Goal: Task Accomplishment & Management: Use online tool/utility

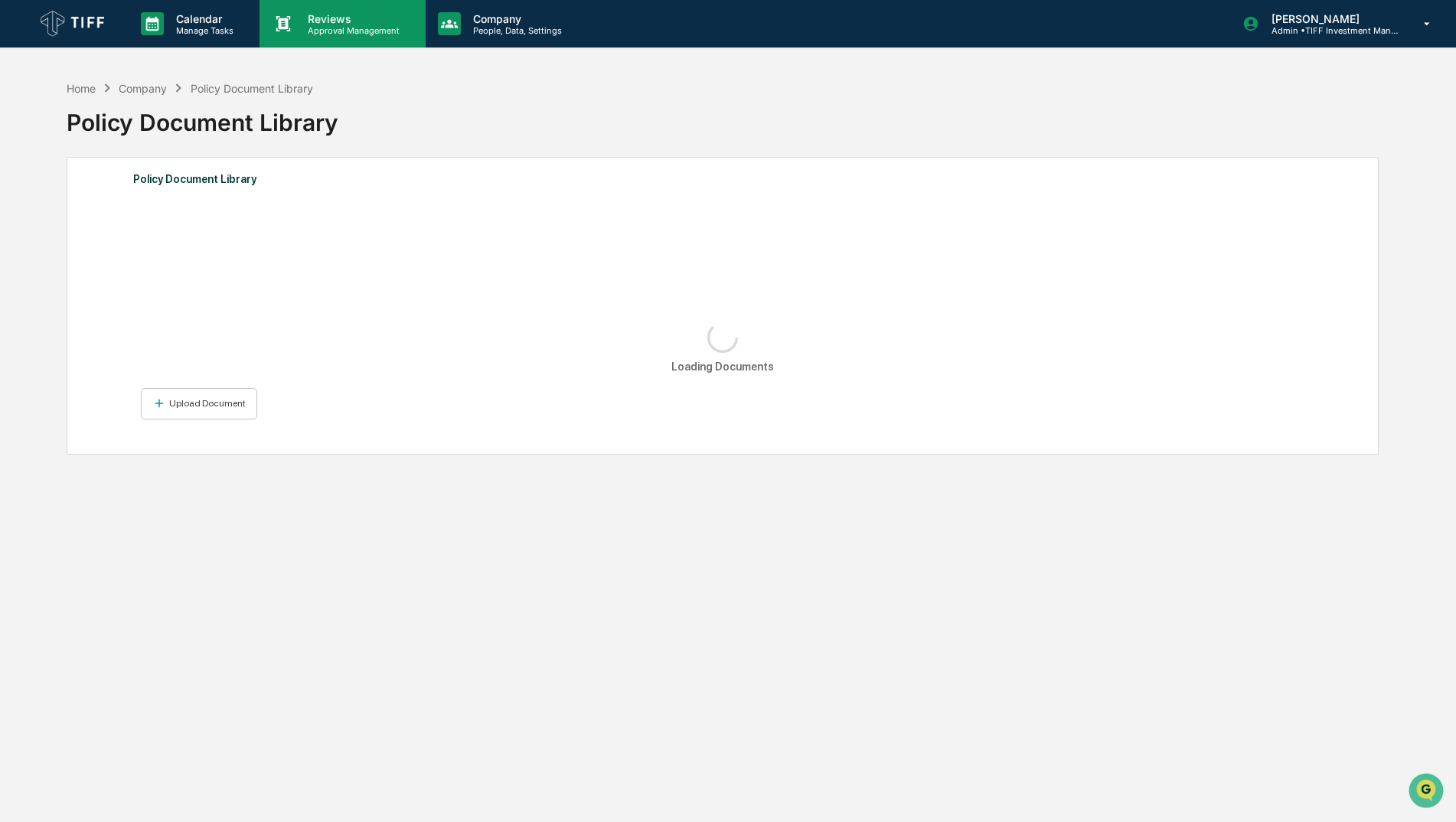
click at [368, 34] on p "Approval Management" at bounding box center [351, 30] width 112 height 11
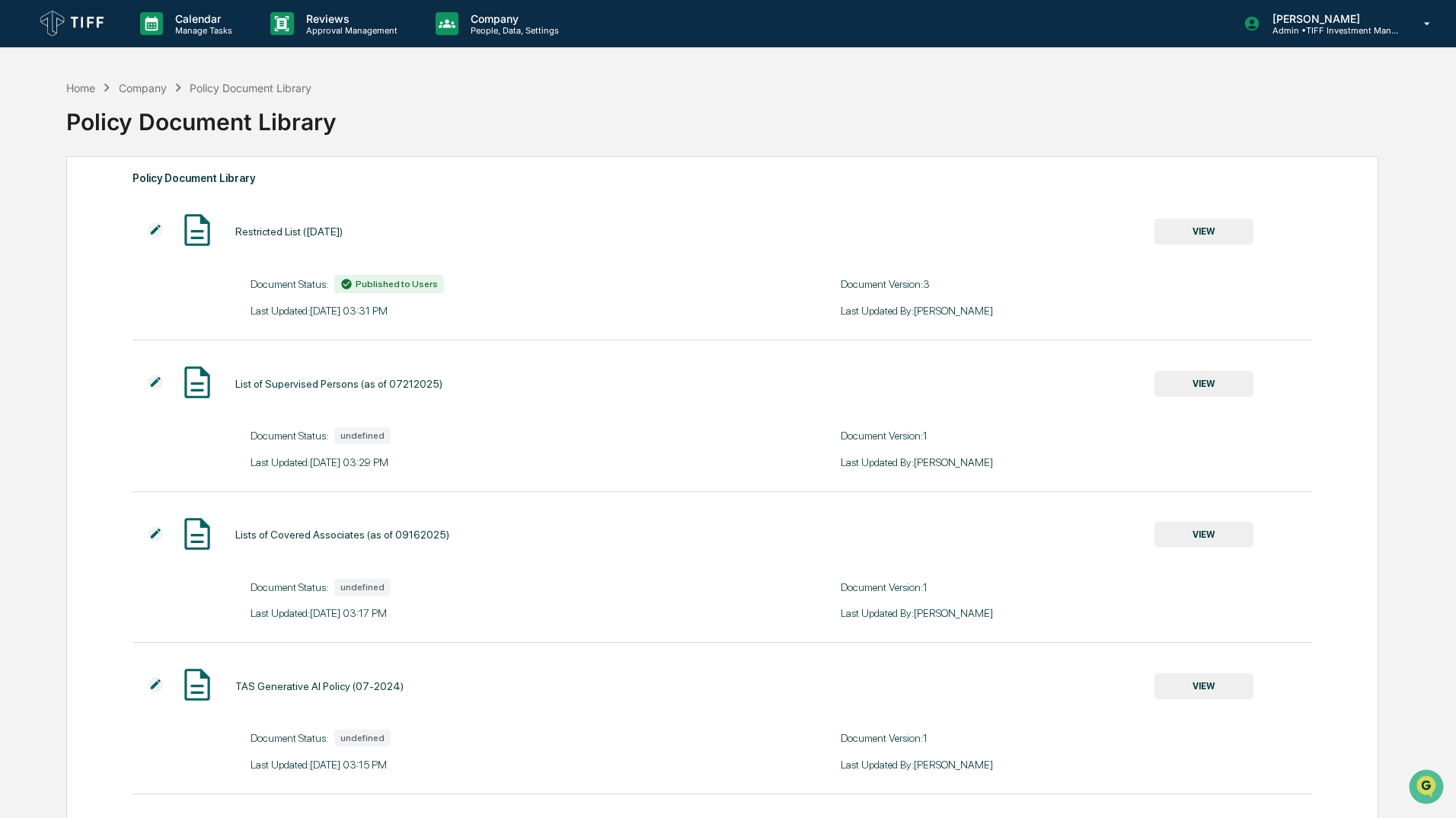
click at [1423, 27] on icon at bounding box center [1420, 23] width 27 height 14
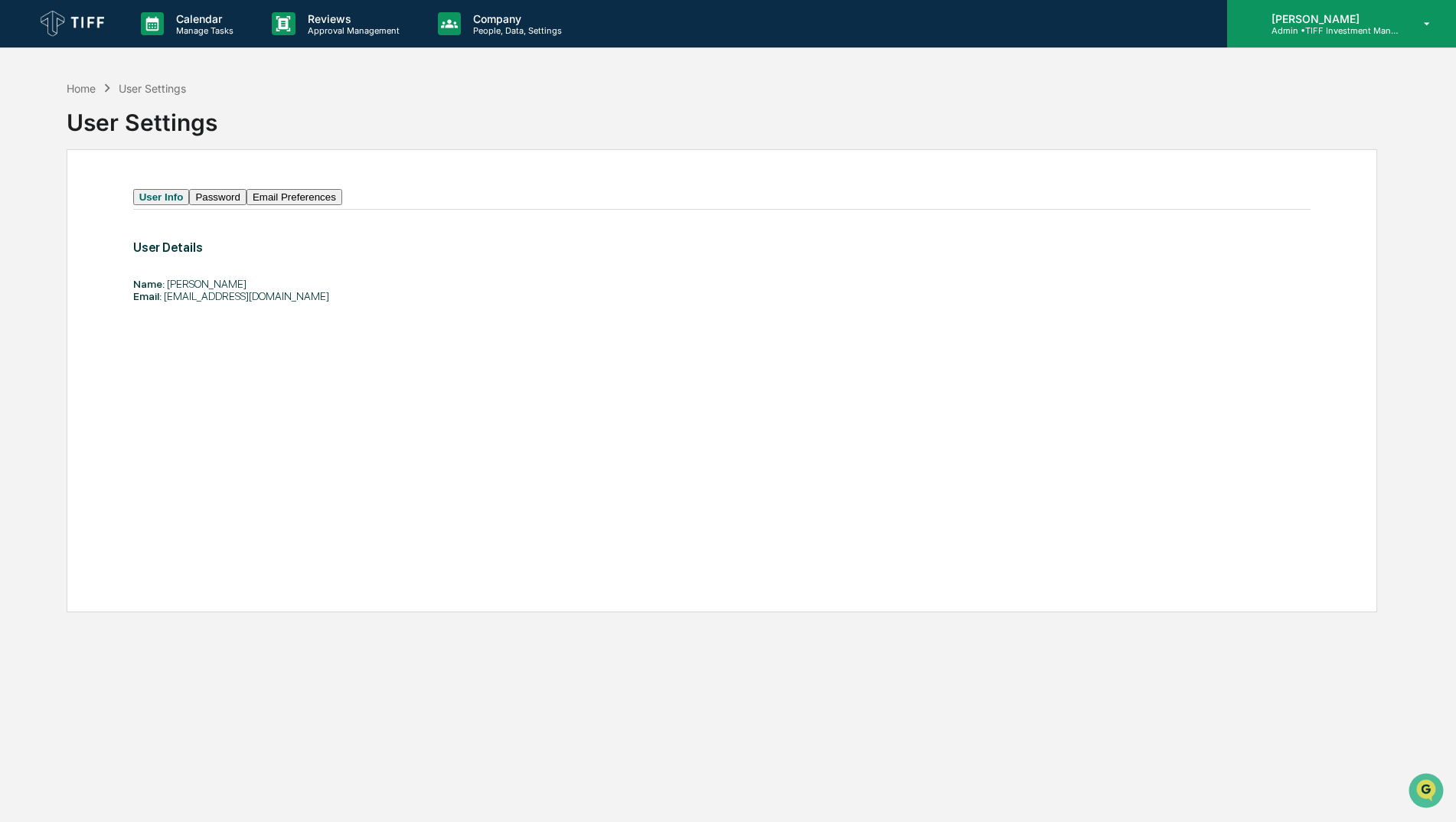
click at [1435, 21] on icon at bounding box center [1427, 23] width 27 height 14
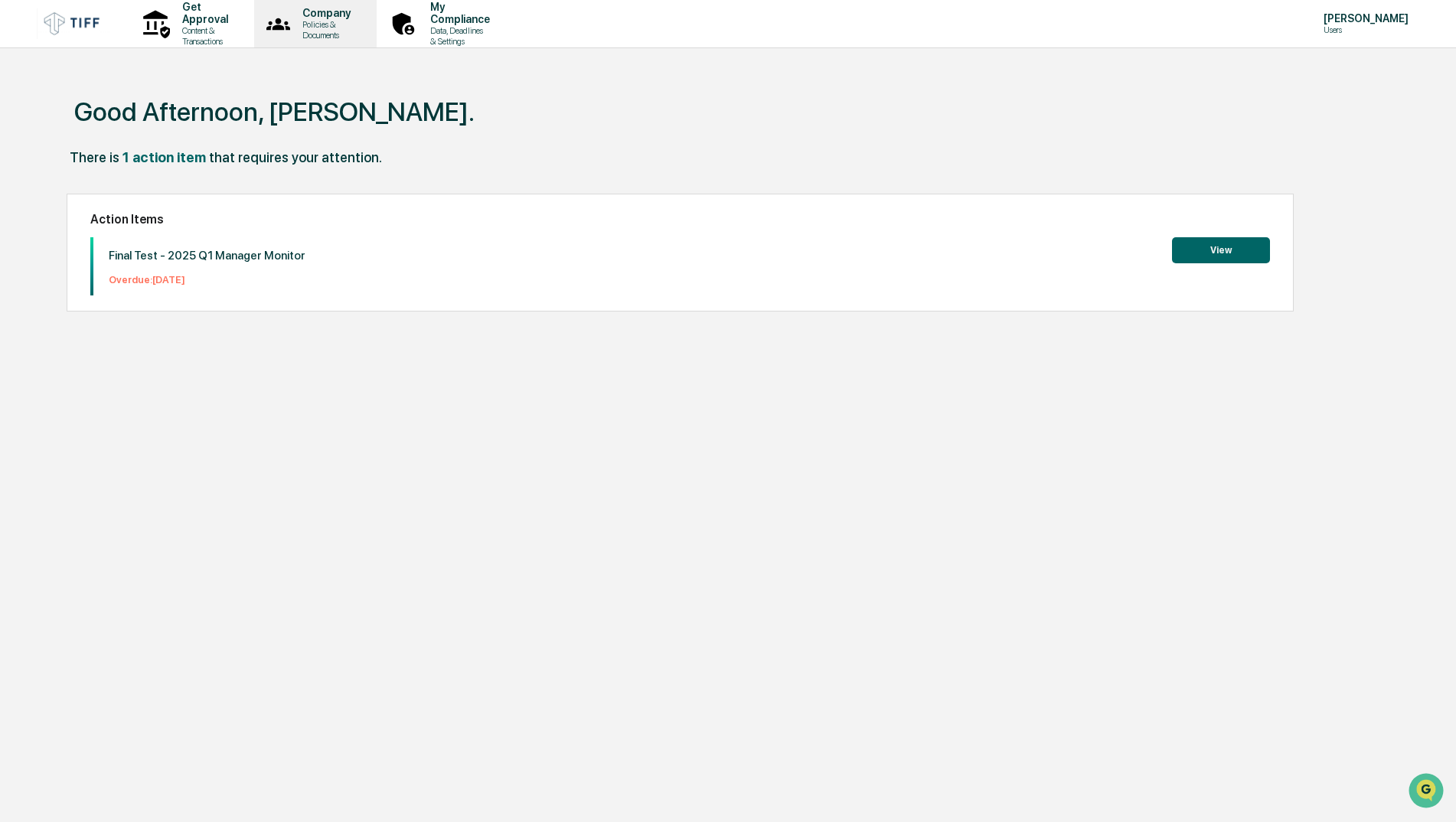
click at [351, 29] on p "Policies & Documents" at bounding box center [324, 30] width 68 height 22
click at [497, 27] on p "Data, Deadlines & Settings" at bounding box center [457, 36] width 80 height 22
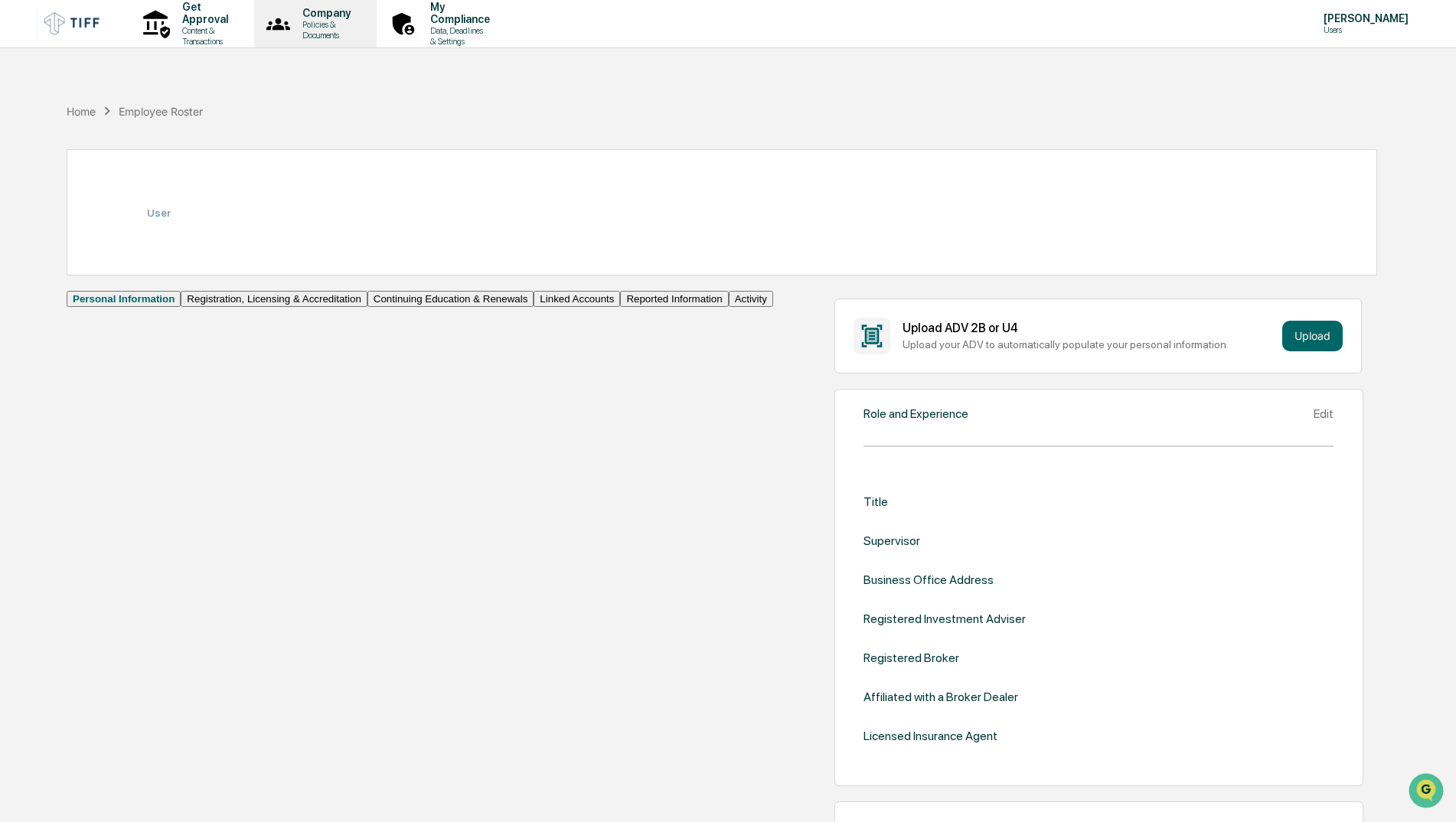
click at [356, 18] on p "Company" at bounding box center [324, 13] width 68 height 13
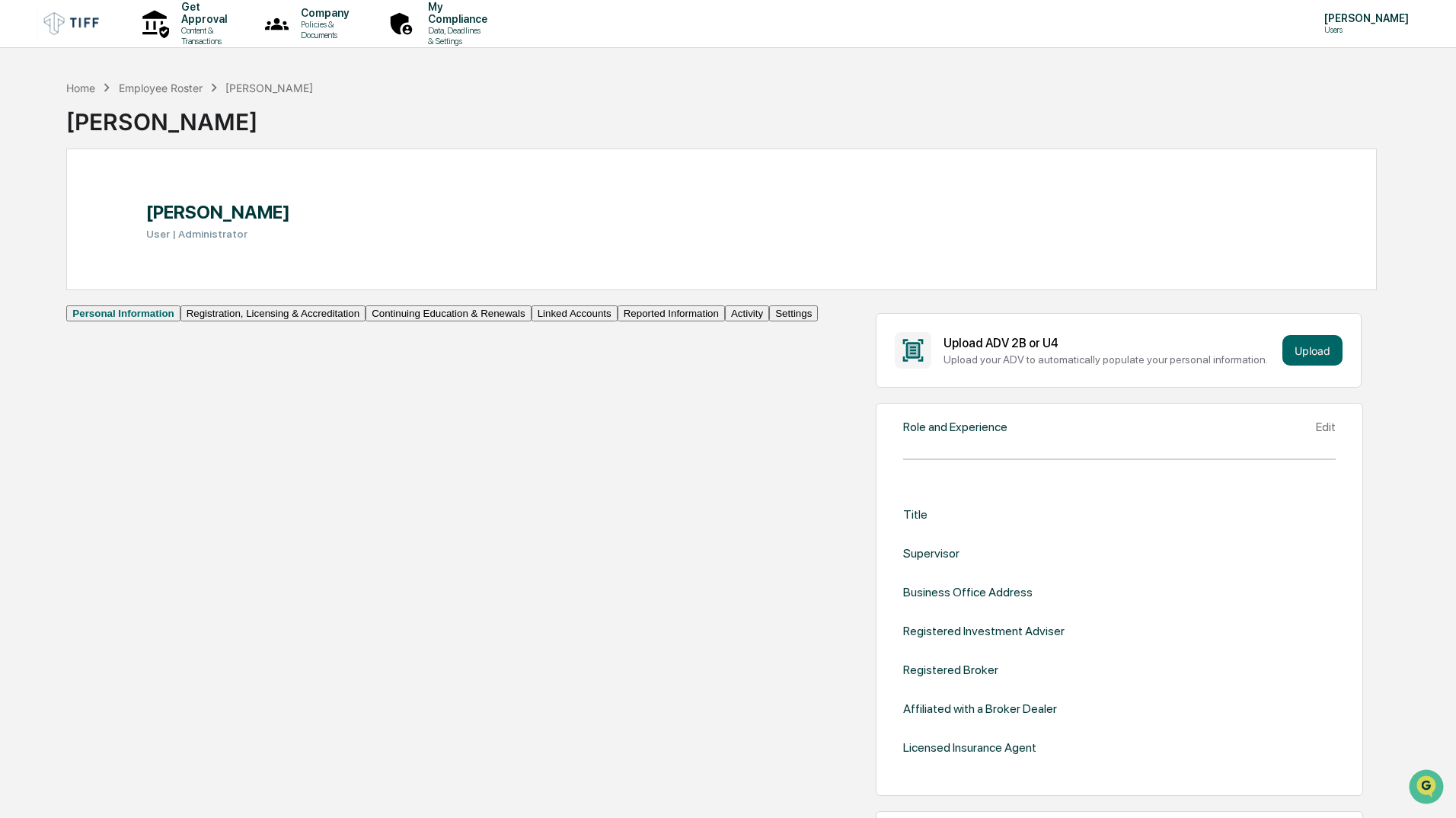
click at [225, 23] on p "Get Approval" at bounding box center [202, 13] width 65 height 24
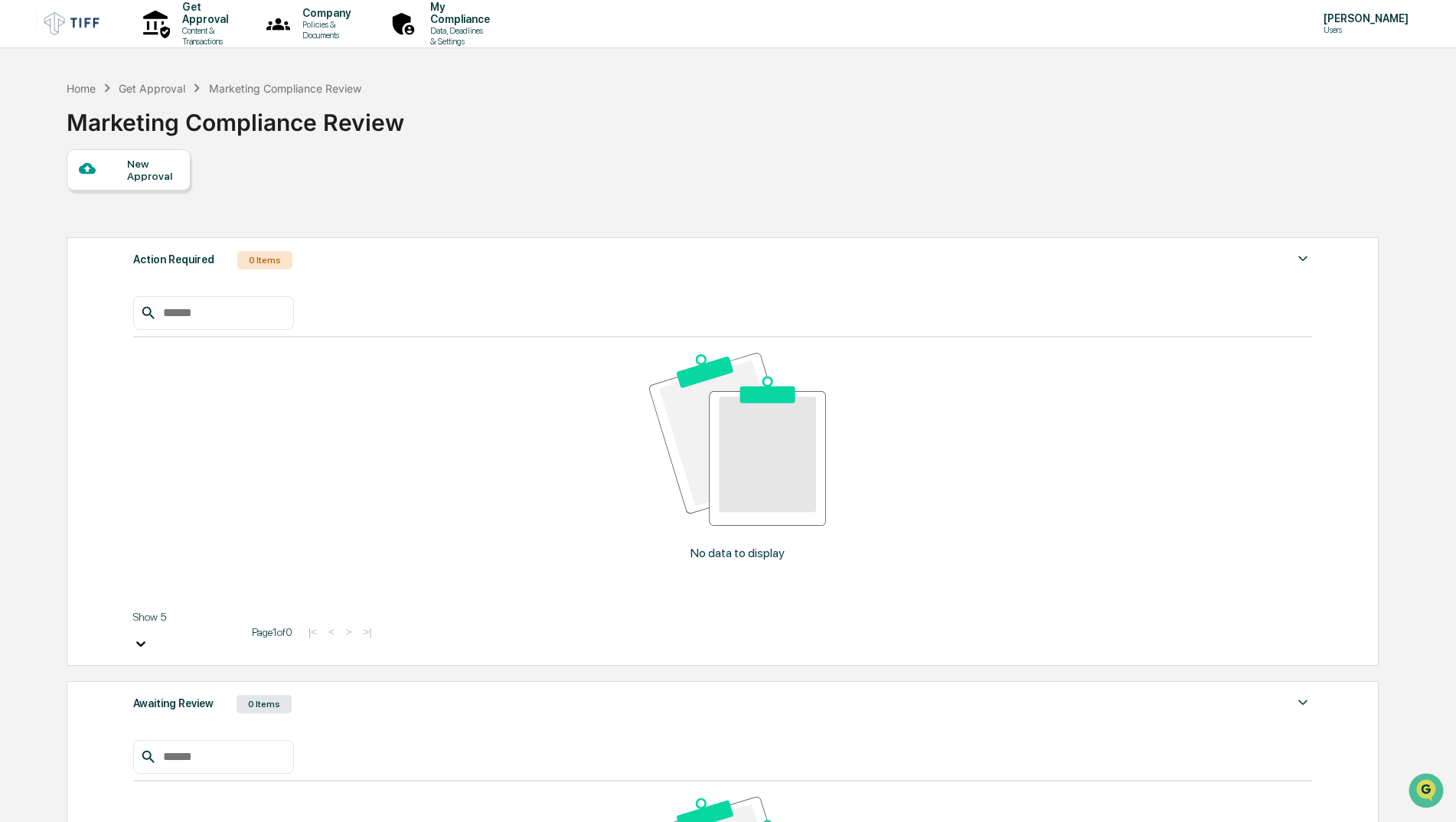
click at [112, 179] on div at bounding box center [103, 169] width 49 height 19
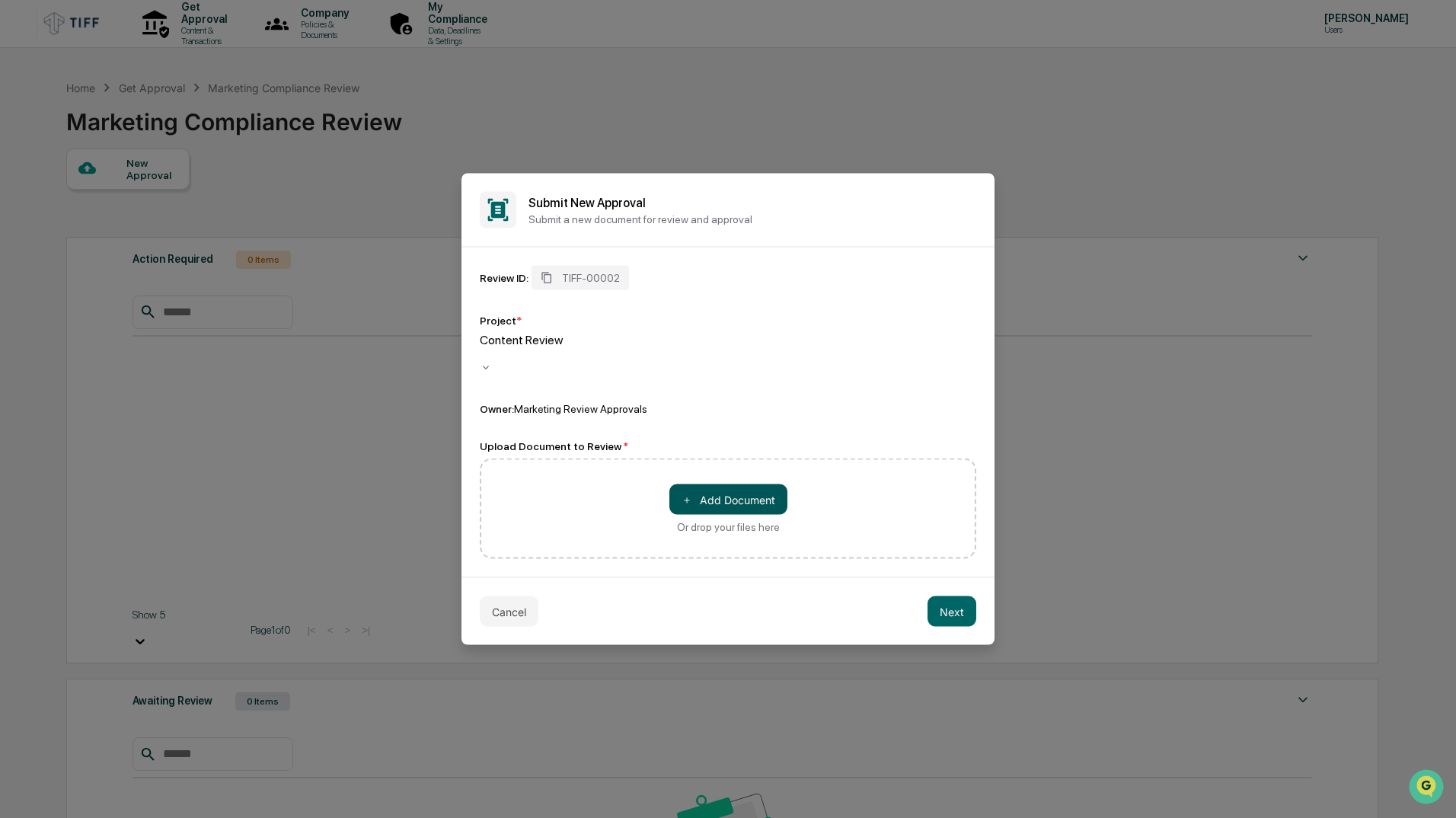
click at [749, 493] on button "＋ Add Document" at bounding box center [728, 499] width 118 height 31
click at [957, 598] on button "Next" at bounding box center [952, 612] width 48 height 31
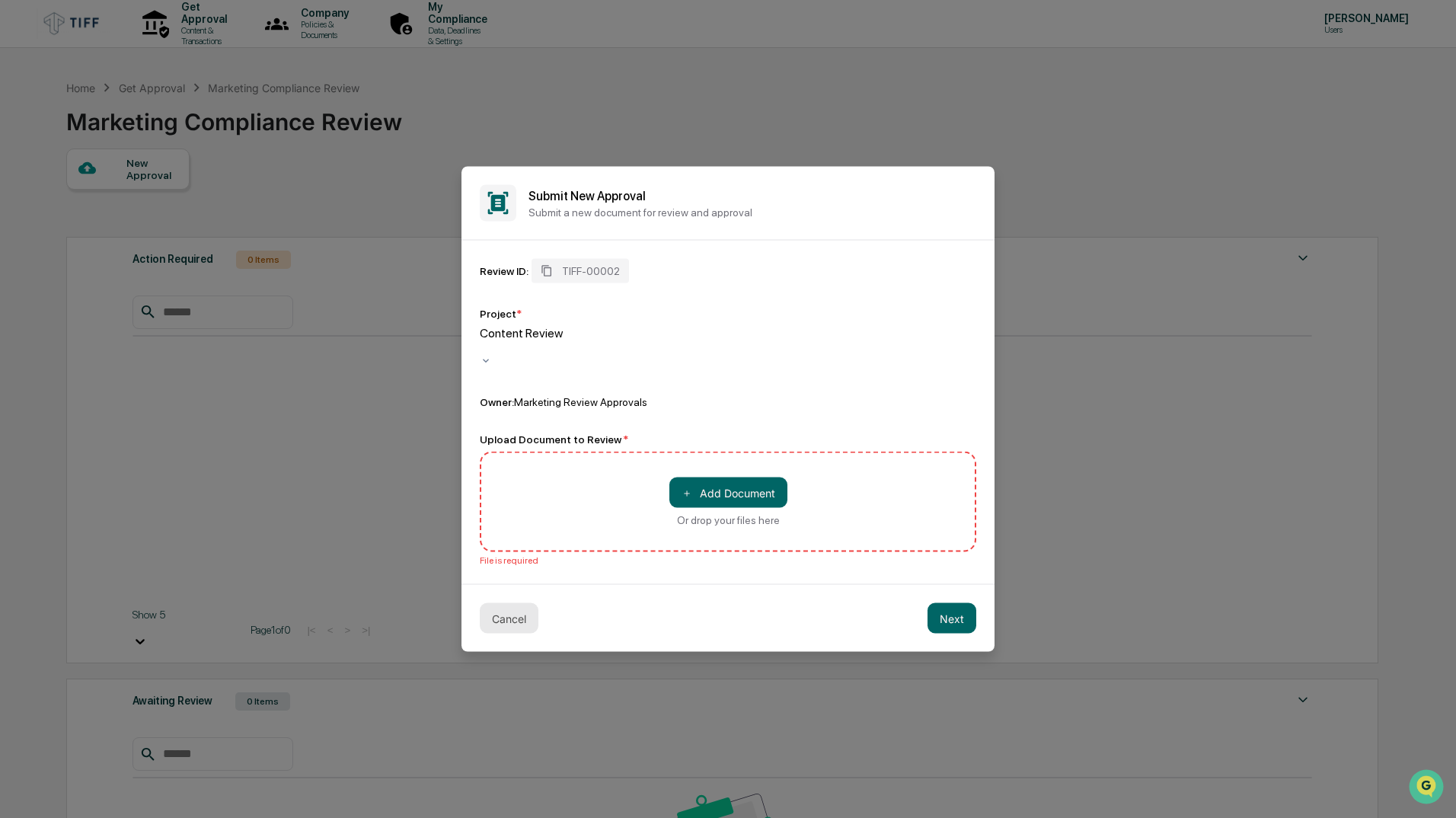
click at [504, 603] on button "Cancel" at bounding box center [509, 619] width 58 height 31
